Goal: Task Accomplishment & Management: Use online tool/utility

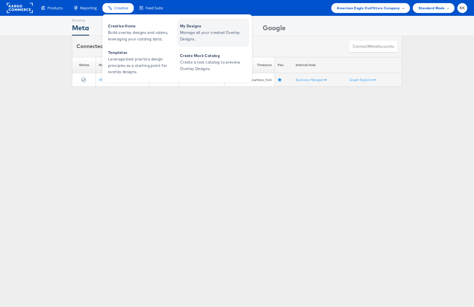
click at [202, 31] on span "Manage all your created Overlay Designs." at bounding box center [214, 35] width 68 height 13
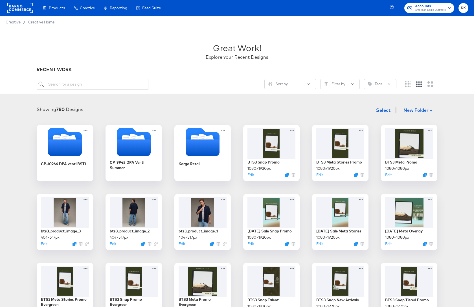
click at [115, 91] on div "Sort by Filter by Tags" at bounding box center [237, 86] width 400 height 15
click at [109, 83] on input "search" at bounding box center [93, 84] width 112 height 10
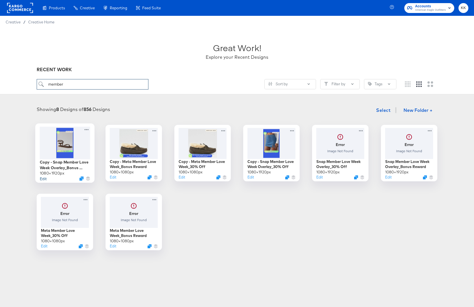
type input "member"
click at [44, 177] on button "Edit" at bounding box center [43, 177] width 7 height 5
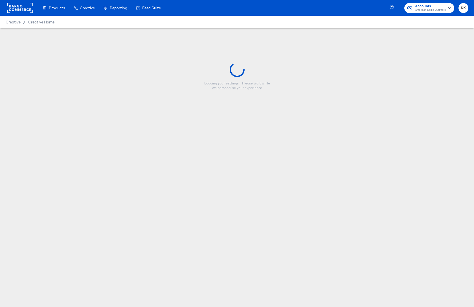
type input "Copy - Snap Member Love Week Overlay_Bonus Reward"
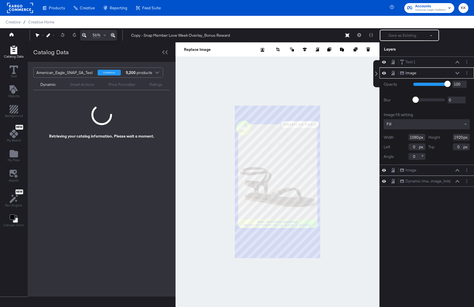
click at [108, 34] on div "56%" at bounding box center [98, 35] width 37 height 11
click at [458, 61] on icon at bounding box center [457, 62] width 4 height 3
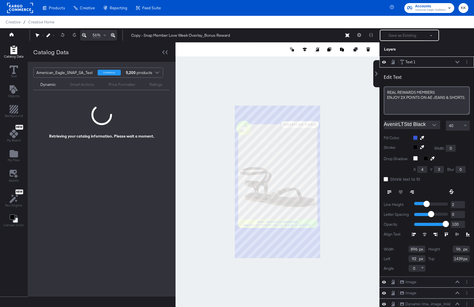
click at [337, 274] on div at bounding box center [277, 181] width 204 height 279
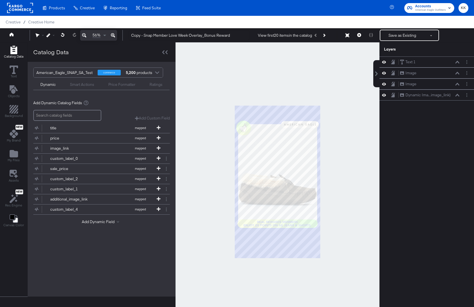
click at [115, 36] on button at bounding box center [113, 35] width 8 height 11
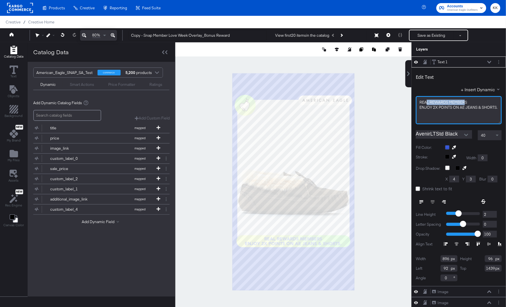
drag, startPoint x: 466, startPoint y: 102, endPoint x: 428, endPoint y: 102, distance: 38.1
click at [428, 102] on span "REAL REWARDS MEMBERS" at bounding box center [444, 102] width 48 height 5
click at [454, 107] on span "ENJOY 2X POINTS ON AE JEANS & SHORTS." at bounding box center [459, 107] width 78 height 5
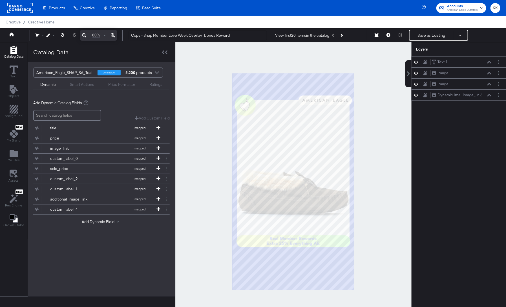
click at [374, 137] on div at bounding box center [293, 181] width 236 height 279
click at [12, 34] on icon at bounding box center [12, 34] width 4 height 4
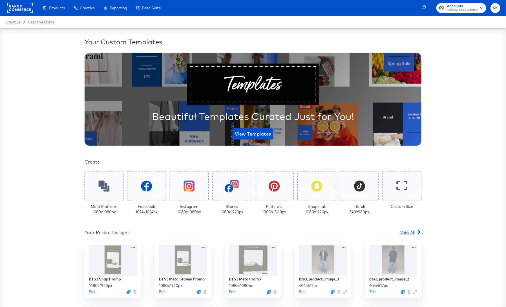
click at [409, 229] on span "View All" at bounding box center [407, 232] width 14 height 6
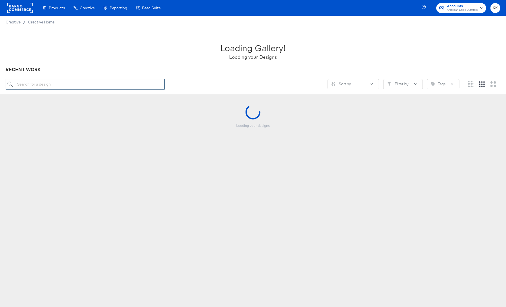
click at [54, 82] on input "search" at bounding box center [85, 84] width 159 height 10
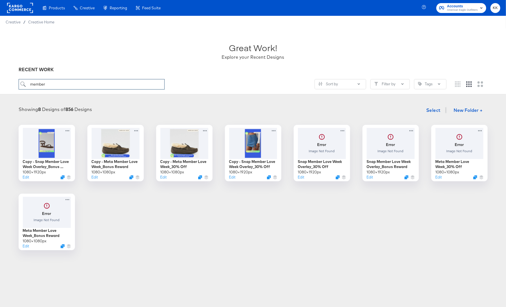
type input "member"
click at [93, 179] on button "Edit" at bounding box center [93, 177] width 7 height 5
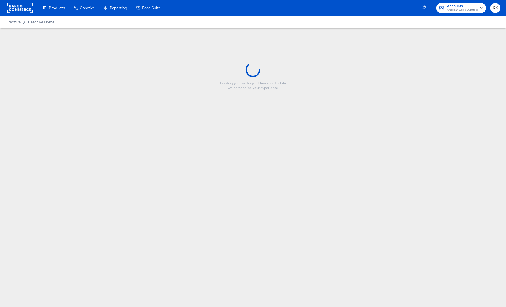
type input "Copy - Meta Member Love Week_Bonus Reward"
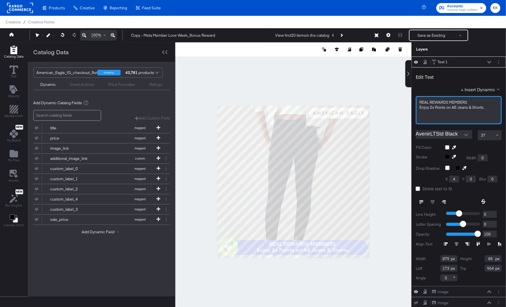
drag, startPoint x: 468, startPoint y: 102, endPoint x: 414, endPoint y: 101, distance: 54.4
click at [414, 101] on div "Edit Text + Insert Dynamic REAL REWARDS MEMBERS Enjoy 2x Points on AE Jeans & S…" at bounding box center [459, 176] width 94 height 218
click at [335, 273] on div at bounding box center [293, 181] width 236 height 279
click at [467, 107] on span "Enjoy 2x Points on AE Jeans & Shorts." at bounding box center [452, 107] width 65 height 5
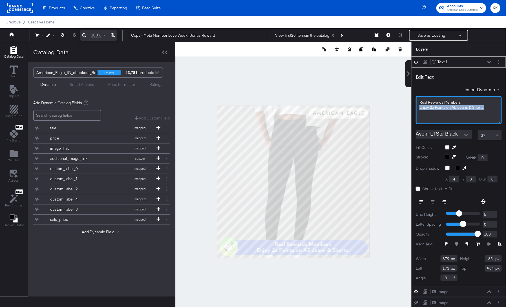
click at [467, 107] on span "Enjoy 2x Points on AE Jeans & Shorts." at bounding box center [452, 107] width 65 height 5
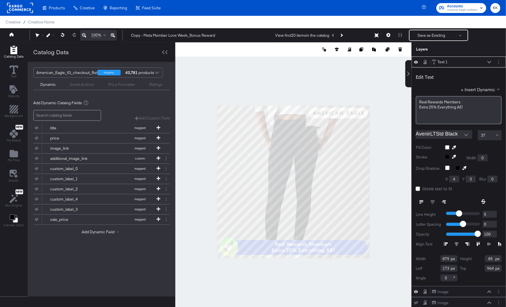
click at [243, 286] on div at bounding box center [293, 181] width 236 height 279
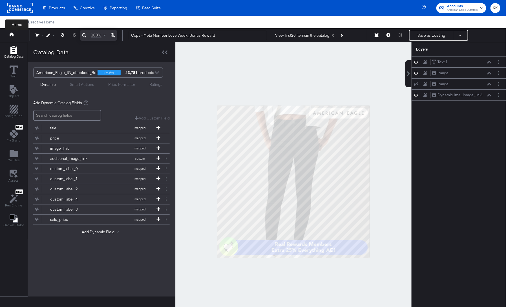
click at [9, 33] on button at bounding box center [17, 35] width 23 height 10
click at [15, 34] on button at bounding box center [17, 35] width 23 height 10
click at [10, 34] on icon at bounding box center [12, 34] width 4 height 4
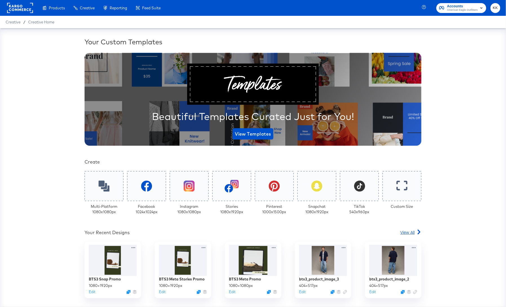
click at [405, 233] on span "View All" at bounding box center [407, 232] width 14 height 6
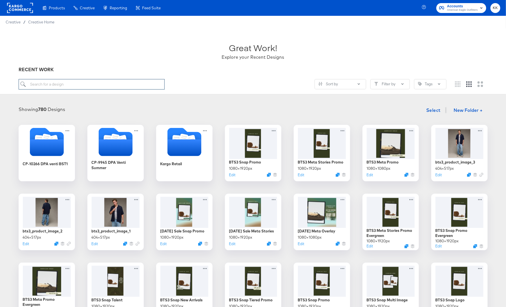
click at [41, 86] on input "search" at bounding box center [92, 84] width 146 height 10
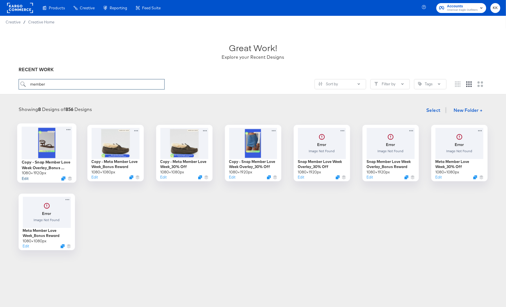
type input "member"
click at [24, 177] on button "Edit" at bounding box center [24, 177] width 7 height 5
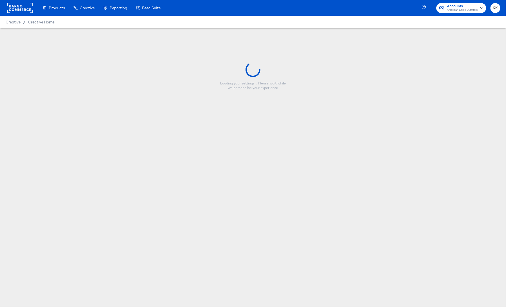
type input "Copy - Snap Member Love Week Overlay_Bonus Reward"
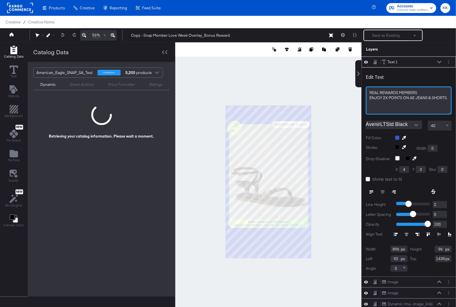
click at [411, 93] on span "REAL REWARDS MEMBERS" at bounding box center [394, 92] width 48 height 5
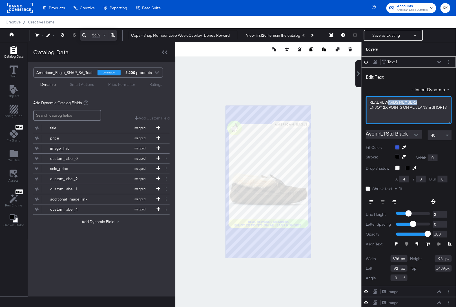
drag, startPoint x: 419, startPoint y: 102, endPoint x: 386, endPoint y: 102, distance: 33.3
click at [386, 102] on div "REAL REWARDS MEMBERS" at bounding box center [409, 102] width 79 height 5
click at [406, 105] on span "ENJOY 2X POINTS ON AE JEANS & SHORTS." at bounding box center [408, 106] width 78 height 5
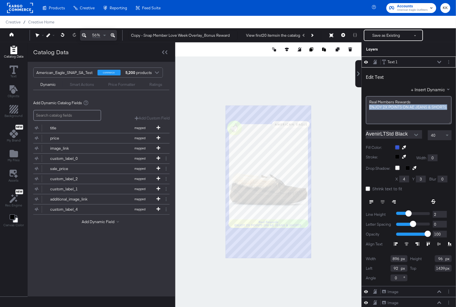
click at [406, 105] on span "ENJOY 2X POINTS ON AE JEANS & SHORTS." at bounding box center [408, 106] width 78 height 5
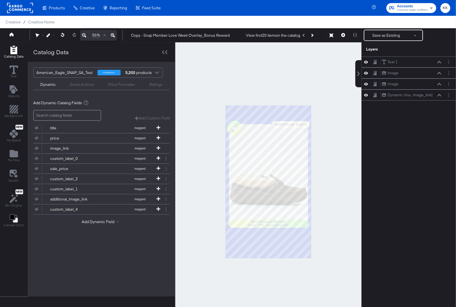
click at [309, 89] on div at bounding box center [268, 181] width 186 height 279
click at [114, 35] on icon at bounding box center [113, 35] width 4 height 7
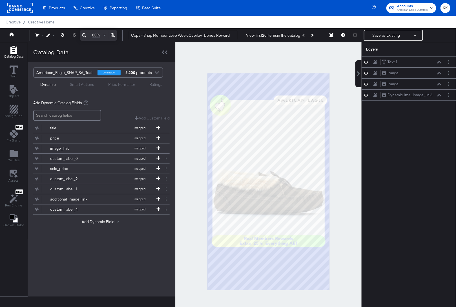
click at [256, 58] on div at bounding box center [268, 181] width 186 height 279
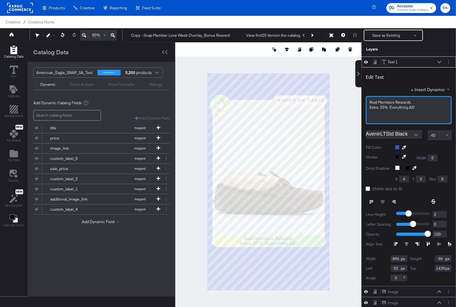
click at [381, 107] on span "Extra 25% Everything AE!" at bounding box center [392, 107] width 45 height 5
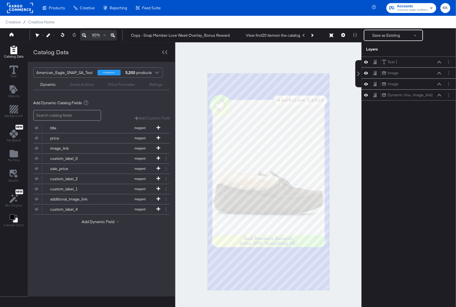
click at [319, 63] on div at bounding box center [268, 181] width 186 height 279
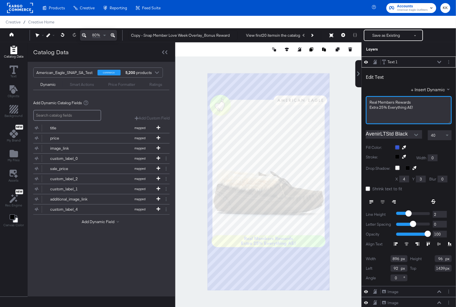
click at [394, 101] on span "Real Members Rewards" at bounding box center [390, 102] width 41 height 5
click at [417, 100] on div "Real Rewards" at bounding box center [409, 102] width 79 height 5
click at [350, 108] on div at bounding box center [268, 181] width 186 height 279
